Goal: Transaction & Acquisition: Book appointment/travel/reservation

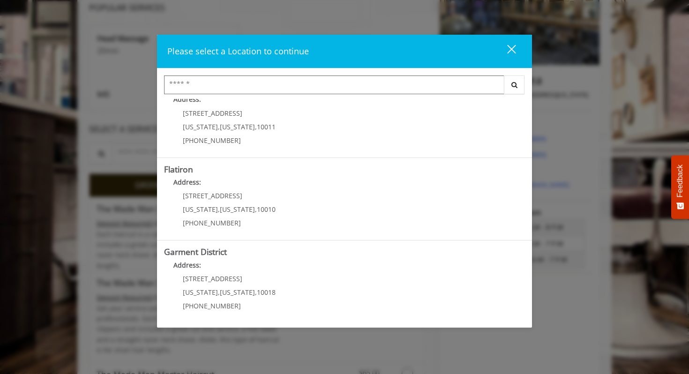
scroll to position [170, 0]
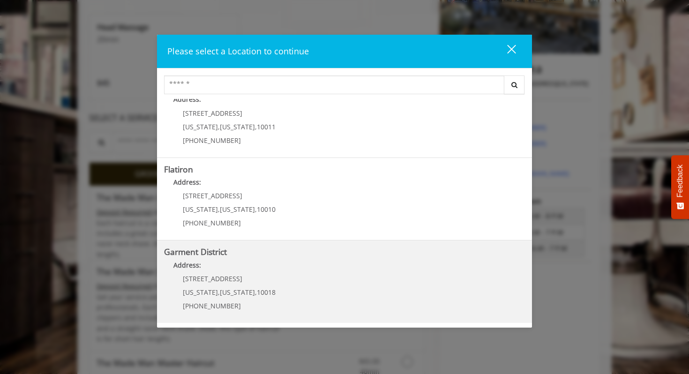
click at [310, 271] on District "Address:" at bounding box center [344, 267] width 361 height 15
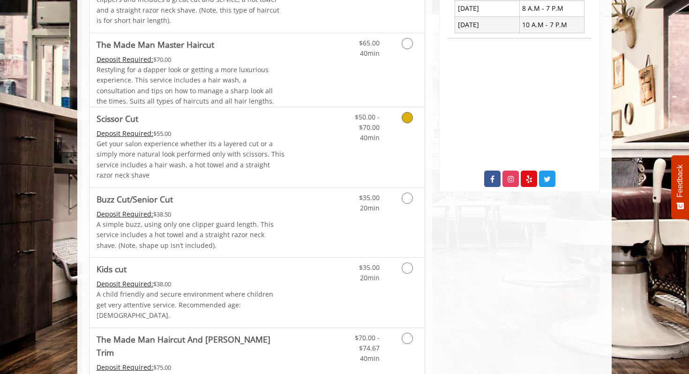
scroll to position [392, 0]
click at [290, 149] on link "Discounted Price" at bounding box center [313, 146] width 56 height 80
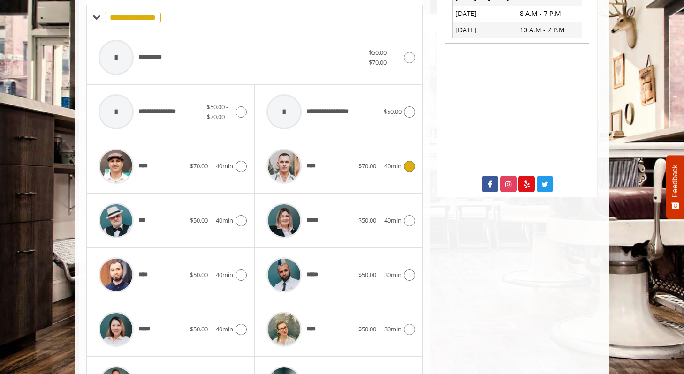
scroll to position [455, 0]
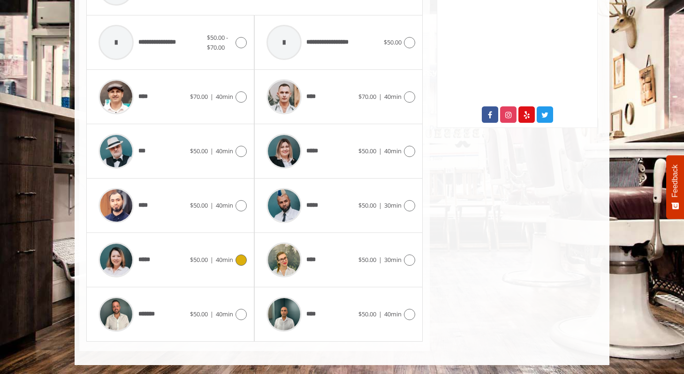
click at [138, 260] on span "*****" at bounding box center [145, 260] width 15 height 10
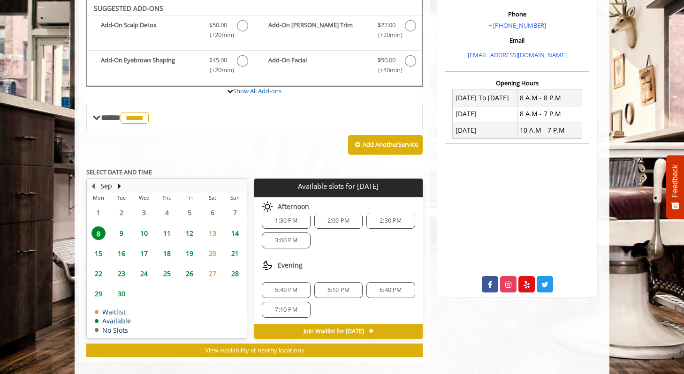
scroll to position [12, 0]
click at [283, 287] on span "5:40 PM" at bounding box center [286, 289] width 22 height 8
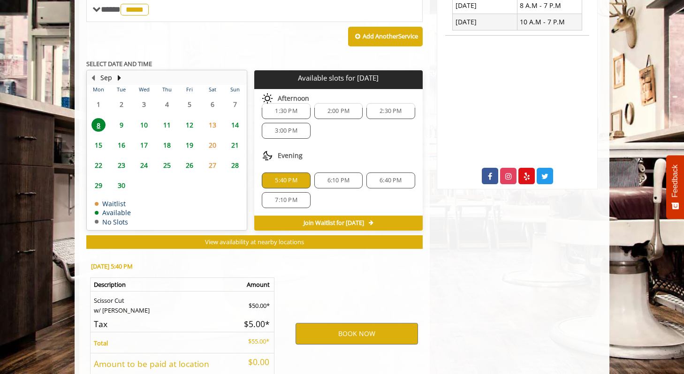
scroll to position [466, 0]
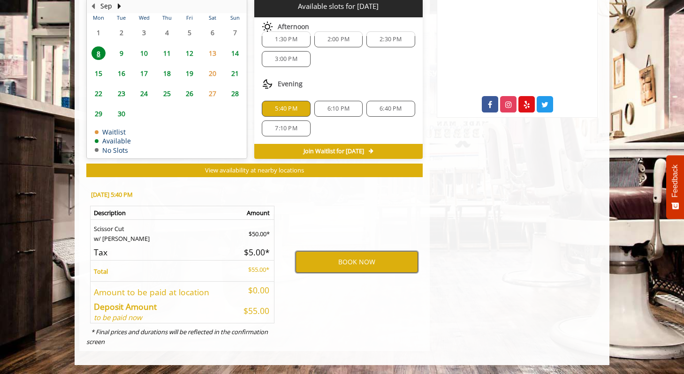
click at [324, 264] on button "BOOK NOW" at bounding box center [356, 262] width 122 height 22
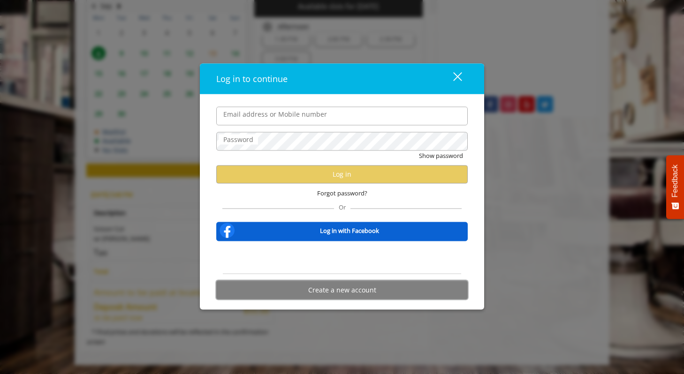
click at [317, 295] on button "Create a new account" at bounding box center [341, 290] width 251 height 18
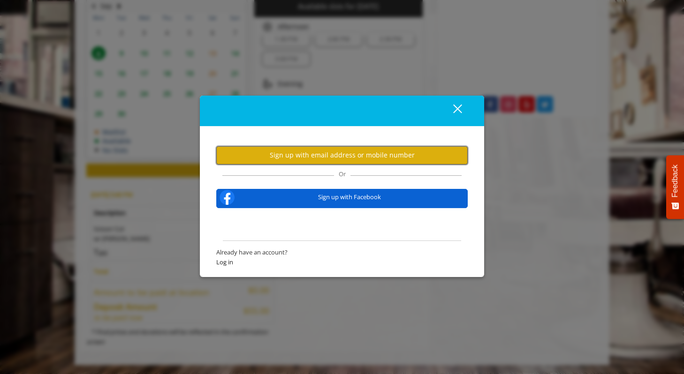
click at [307, 154] on button "Sign up with email address or mobile number" at bounding box center [341, 155] width 251 height 18
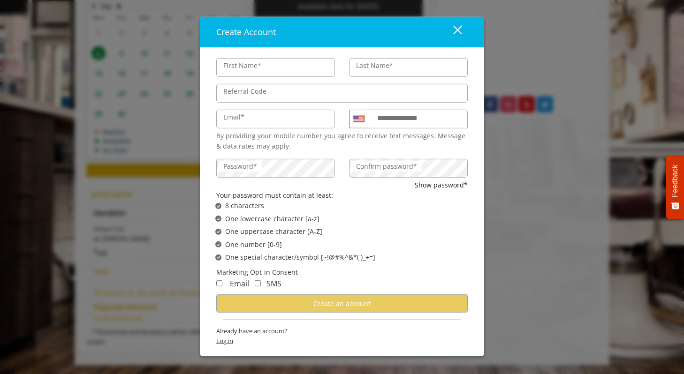
click at [226, 340] on div "Already have an account? Log in" at bounding box center [341, 338] width 251 height 24
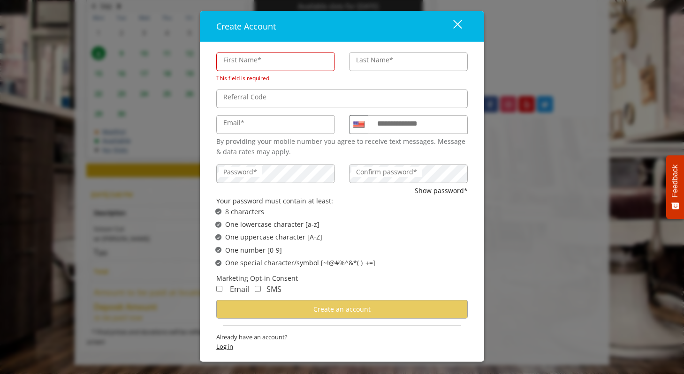
click at [226, 342] on span "Log in" at bounding box center [341, 347] width 251 height 10
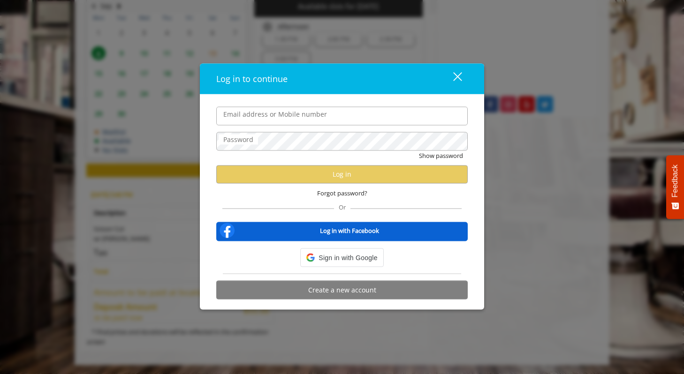
scroll to position [0, 0]
type input "*"
type input "**********"
click at [324, 191] on span "Forgot password?" at bounding box center [342, 193] width 50 height 10
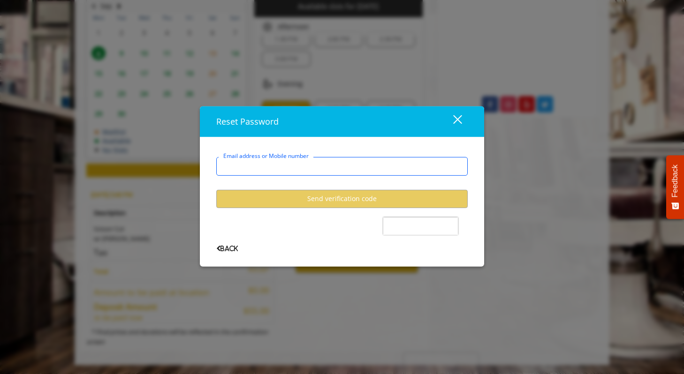
click at [290, 167] on input "Email address or Mobile number" at bounding box center [341, 166] width 251 height 19
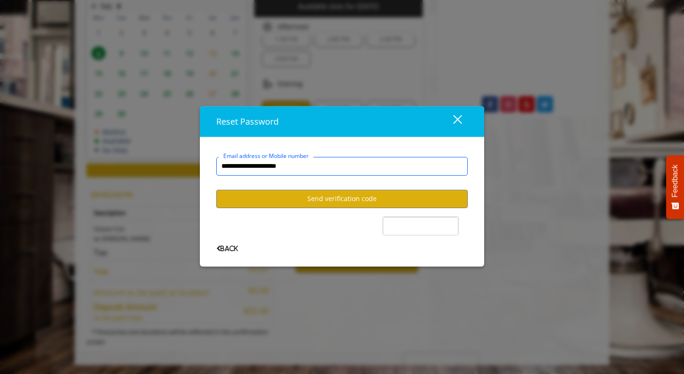
type input "**********"
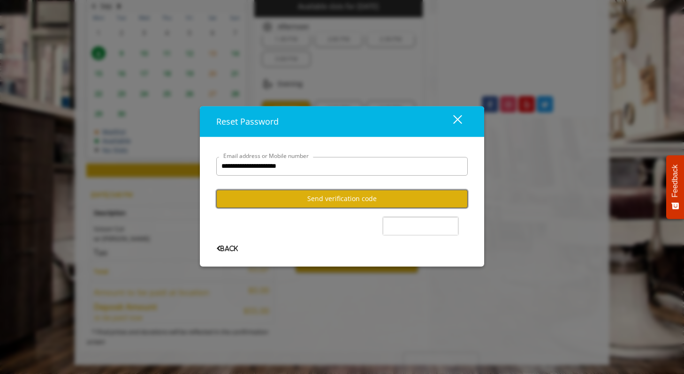
click at [316, 196] on button "Send verification code" at bounding box center [341, 199] width 251 height 18
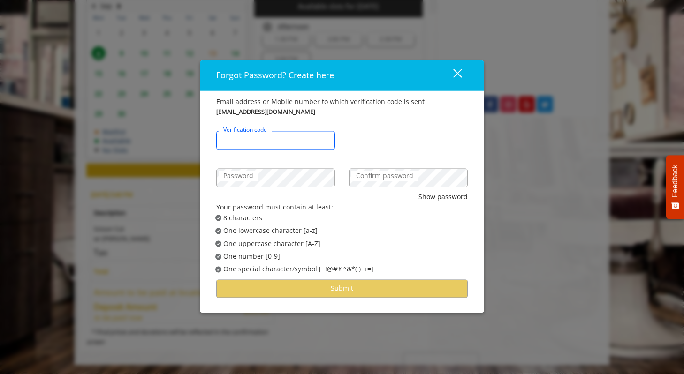
click at [271, 147] on input "Verification code" at bounding box center [275, 140] width 119 height 19
type input "******"
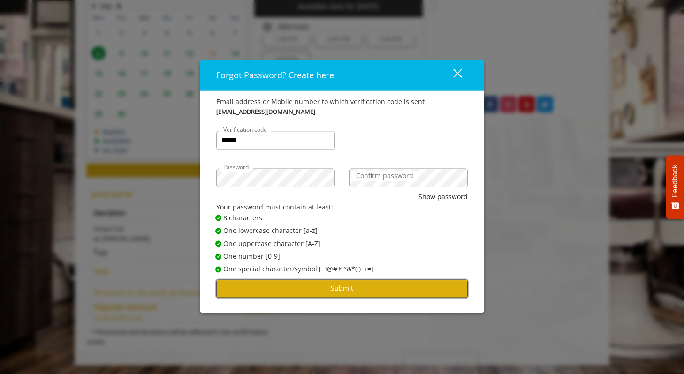
click at [297, 293] on button "Submit" at bounding box center [341, 288] width 251 height 18
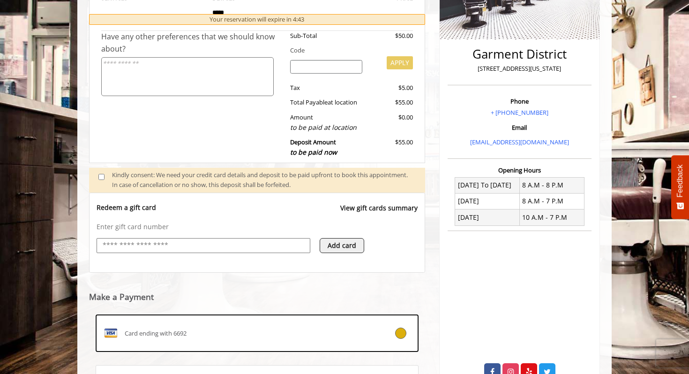
scroll to position [295, 0]
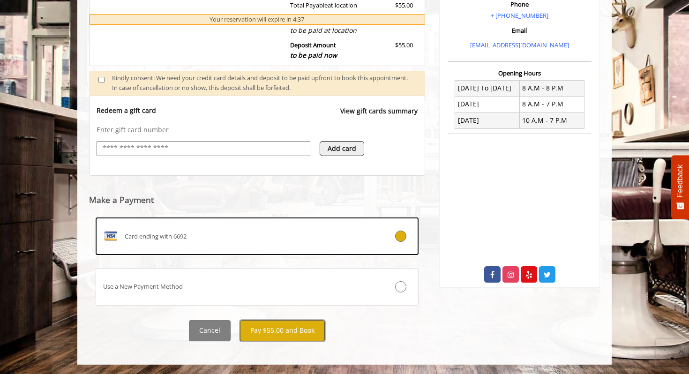
click at [291, 332] on button "Pay $55.00 and Book" at bounding box center [282, 330] width 85 height 21
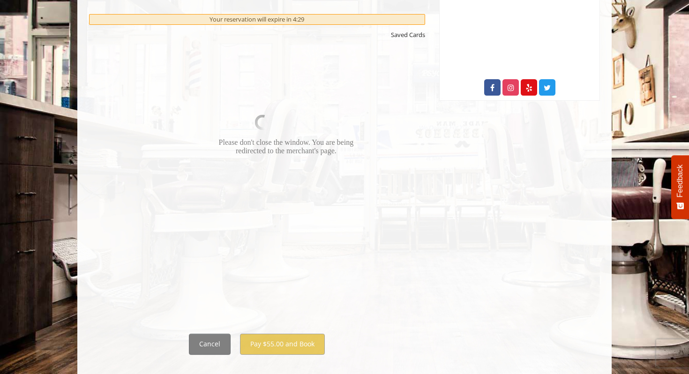
scroll to position [496, 0]
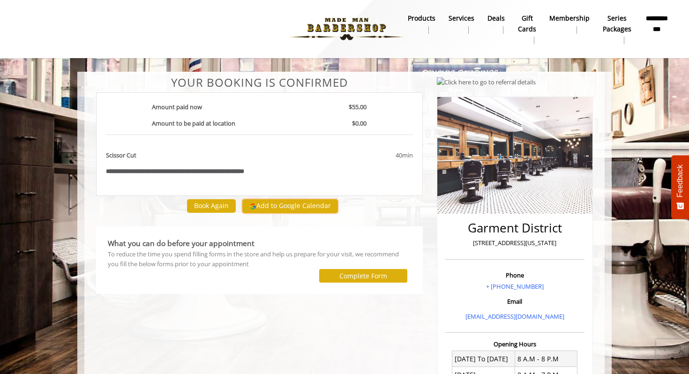
click at [305, 207] on button "Add to Google Calendar" at bounding box center [290, 206] width 96 height 14
